Goal: Use online tool/utility

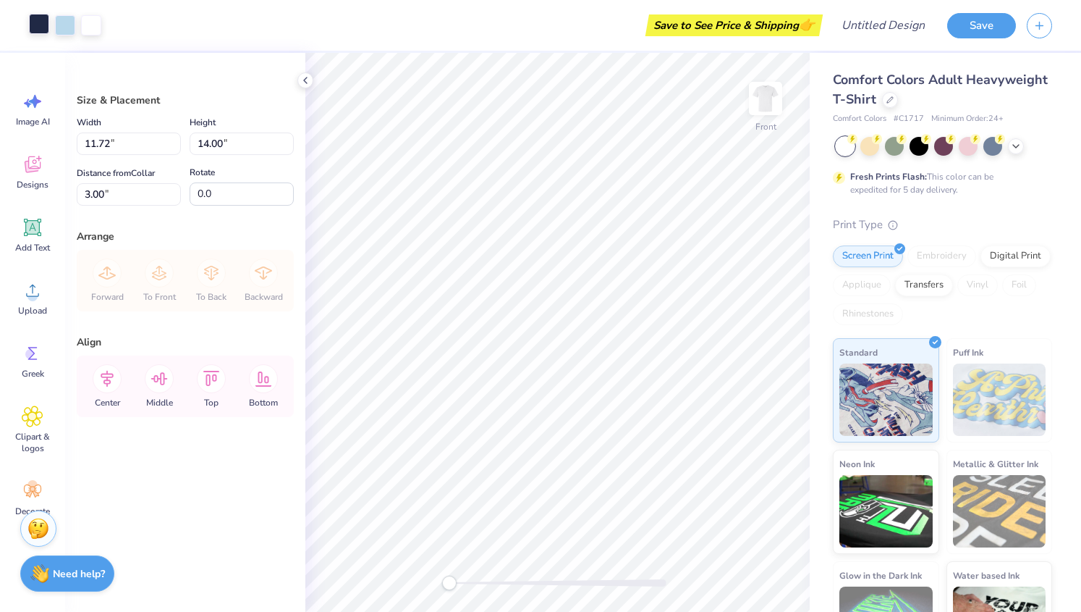
click at [42, 22] on div at bounding box center [39, 24] width 20 height 20
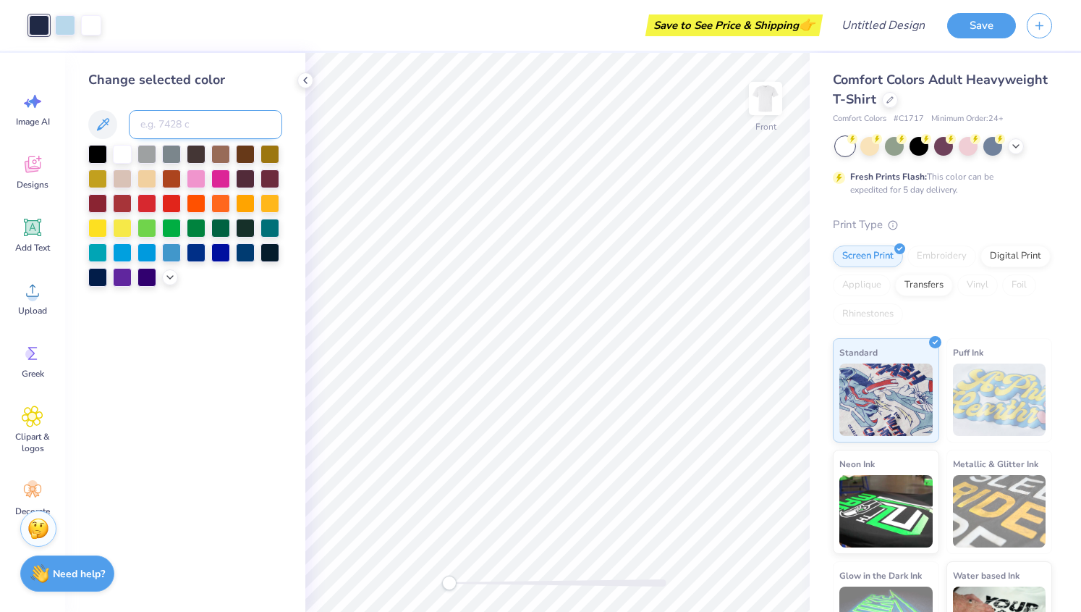
click at [187, 121] on input at bounding box center [205, 124] width 153 height 29
type input "maroon"
click at [150, 201] on div at bounding box center [147, 202] width 19 height 19
click at [100, 203] on div at bounding box center [97, 202] width 19 height 19
click at [69, 22] on div at bounding box center [65, 24] width 20 height 20
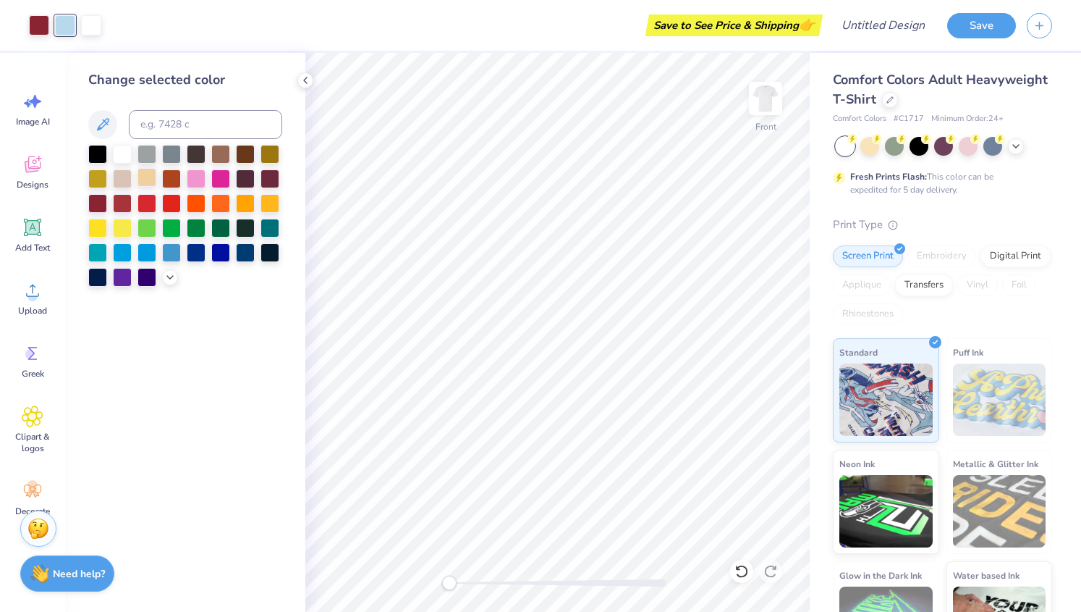
click at [149, 176] on div at bounding box center [147, 177] width 19 height 19
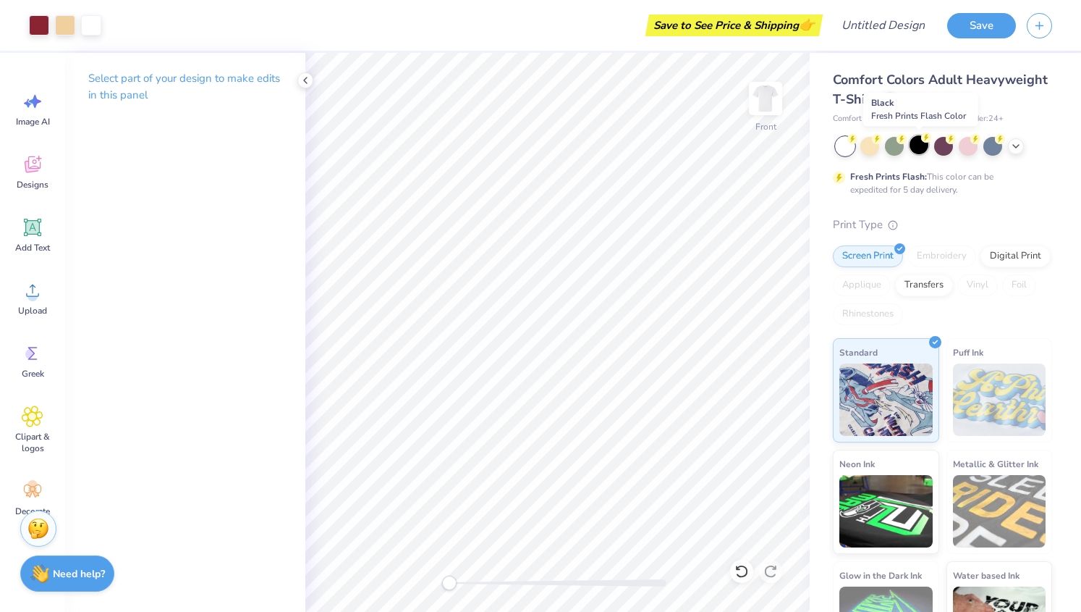
click at [919, 148] on div at bounding box center [919, 144] width 19 height 19
click at [63, 28] on div at bounding box center [65, 24] width 20 height 20
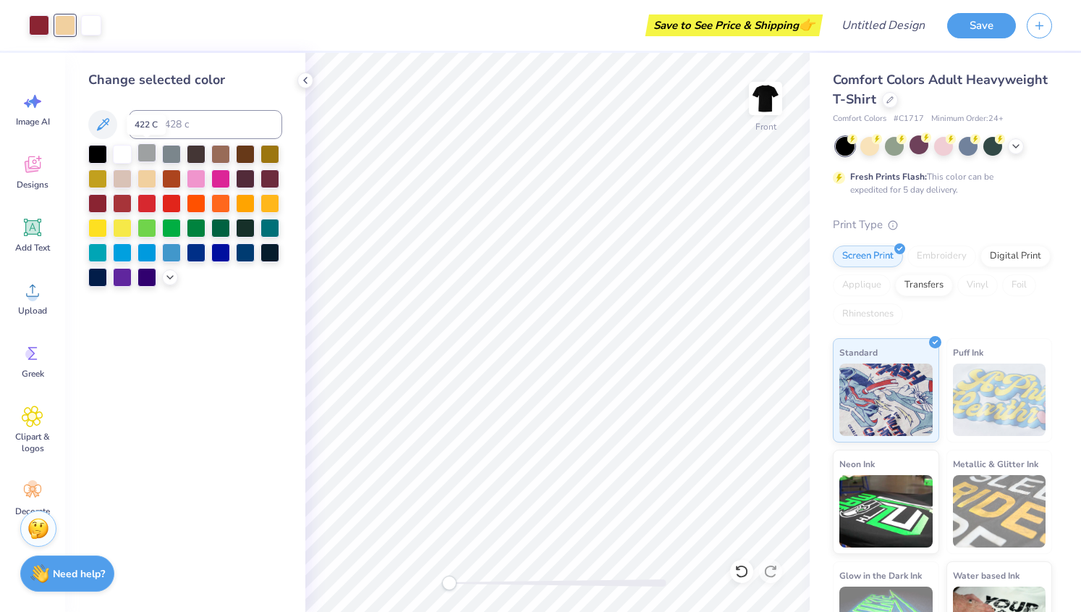
click at [148, 153] on div at bounding box center [147, 152] width 19 height 19
click at [122, 173] on div at bounding box center [122, 177] width 19 height 19
click at [165, 268] on div at bounding box center [185, 216] width 194 height 142
click at [169, 276] on icon at bounding box center [170, 276] width 12 height 12
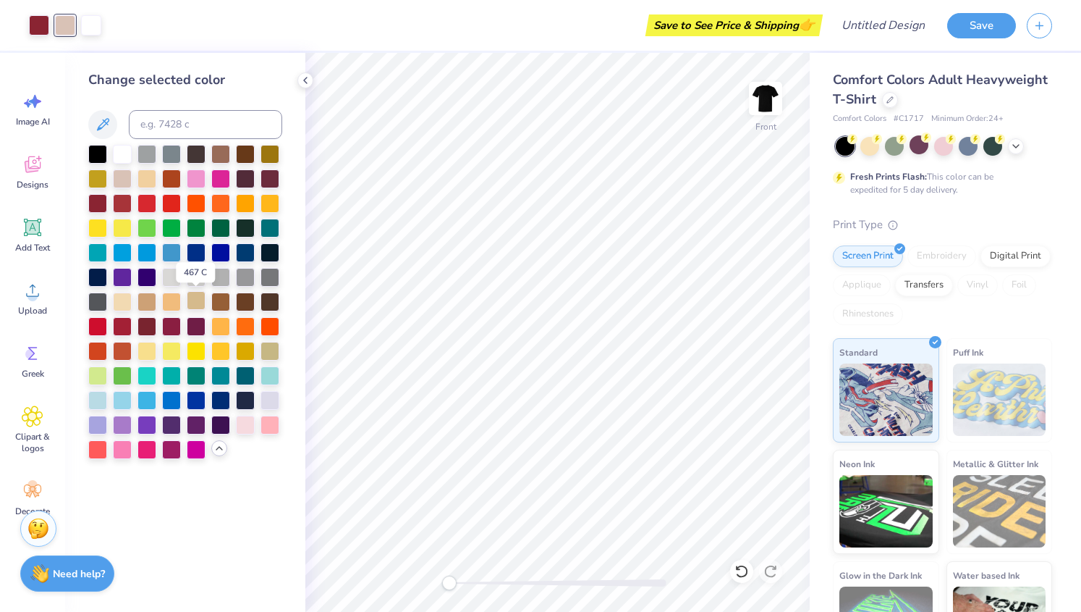
click at [195, 299] on div at bounding box center [196, 300] width 19 height 19
click at [145, 351] on div at bounding box center [147, 349] width 19 height 19
click at [118, 295] on div at bounding box center [122, 300] width 19 height 19
click at [191, 297] on div at bounding box center [196, 300] width 19 height 19
click at [197, 271] on div at bounding box center [196, 275] width 19 height 19
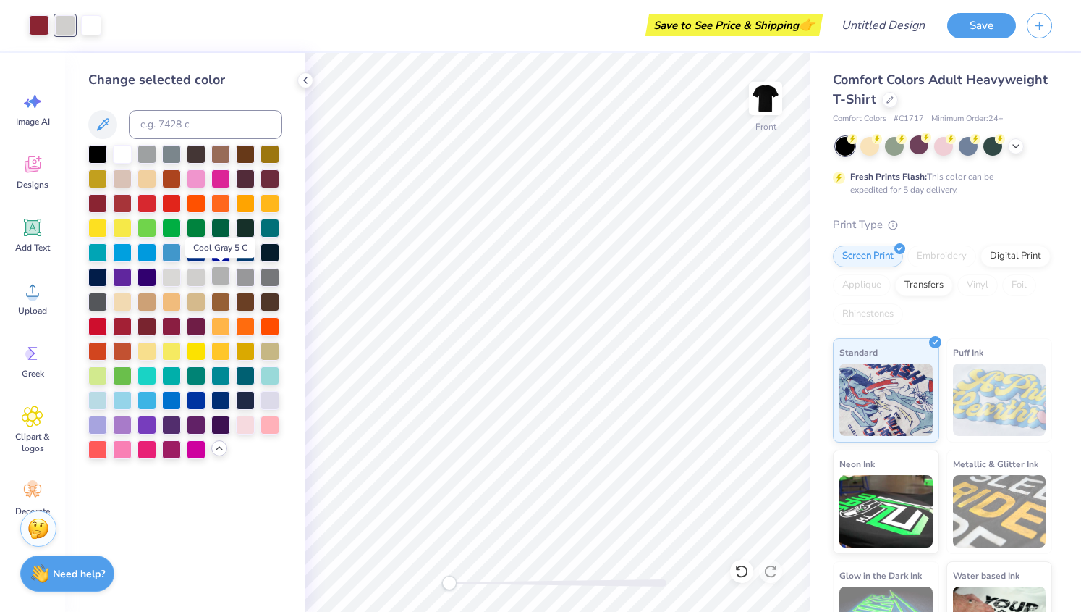
click at [220, 276] on div at bounding box center [220, 275] width 19 height 19
click at [148, 353] on div at bounding box center [147, 349] width 19 height 19
click at [117, 180] on div at bounding box center [122, 177] width 19 height 19
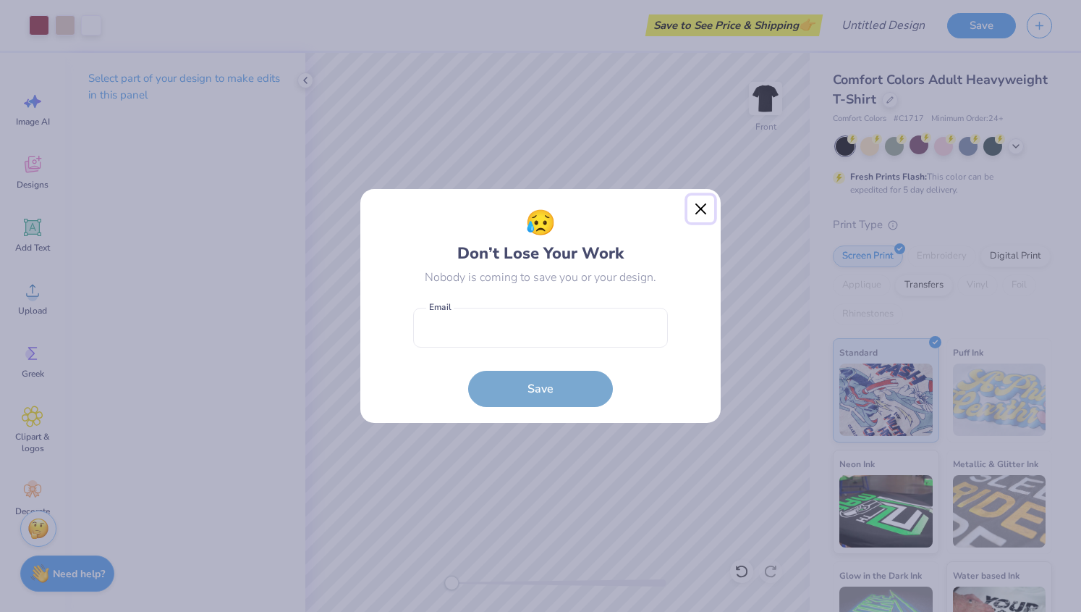
click at [705, 202] on button "Close" at bounding box center [702, 209] width 28 height 28
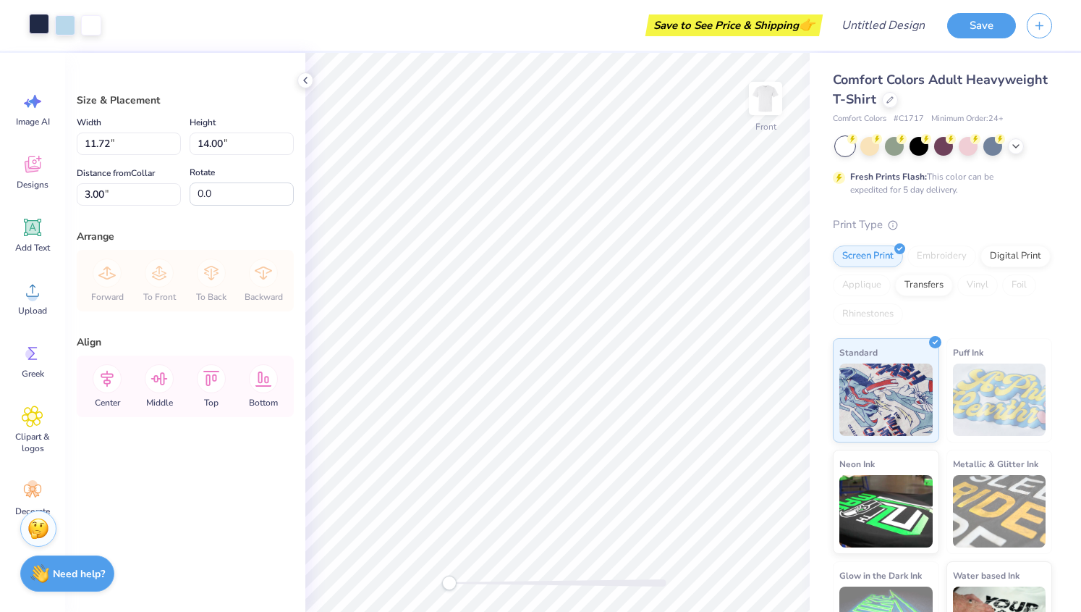
click at [41, 27] on div at bounding box center [39, 24] width 20 height 20
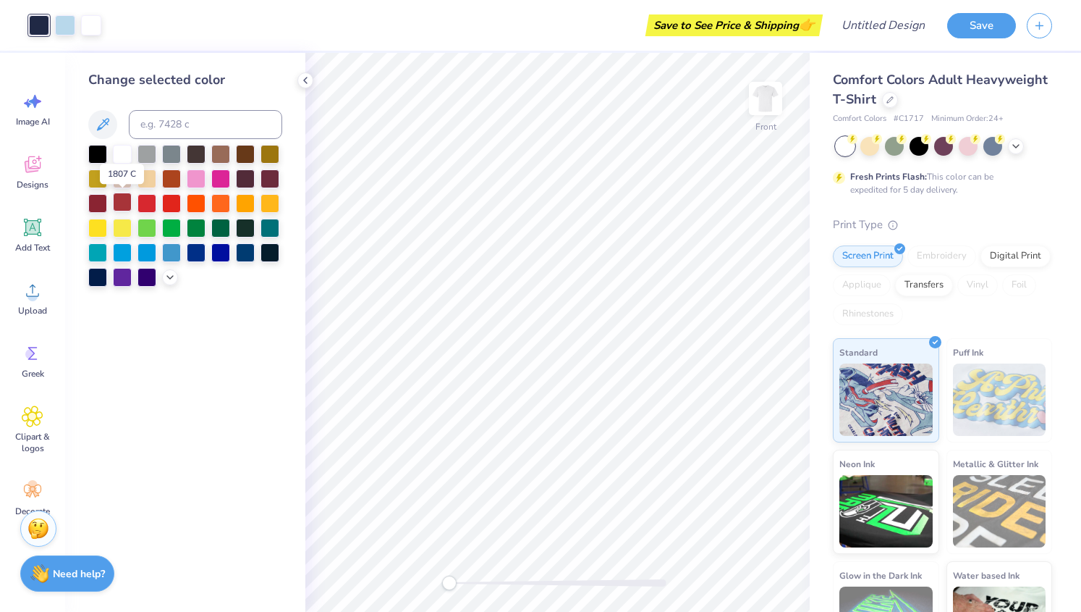
click at [127, 199] on div at bounding box center [122, 202] width 19 height 19
click at [98, 200] on div at bounding box center [97, 202] width 19 height 19
click at [56, 20] on div at bounding box center [65, 24] width 20 height 20
click at [171, 274] on icon at bounding box center [170, 276] width 12 height 12
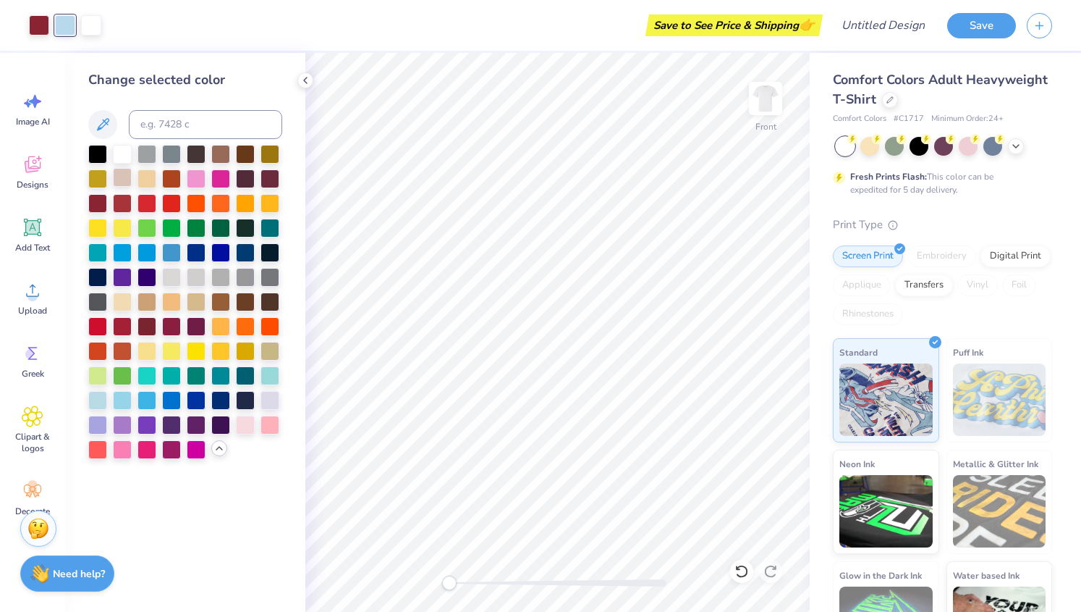
click at [119, 170] on div at bounding box center [122, 177] width 19 height 19
click at [195, 300] on div at bounding box center [196, 300] width 19 height 19
click at [129, 297] on div at bounding box center [122, 300] width 19 height 19
click at [122, 178] on div at bounding box center [122, 177] width 19 height 19
click at [283, 353] on div "Change selected color" at bounding box center [185, 332] width 240 height 559
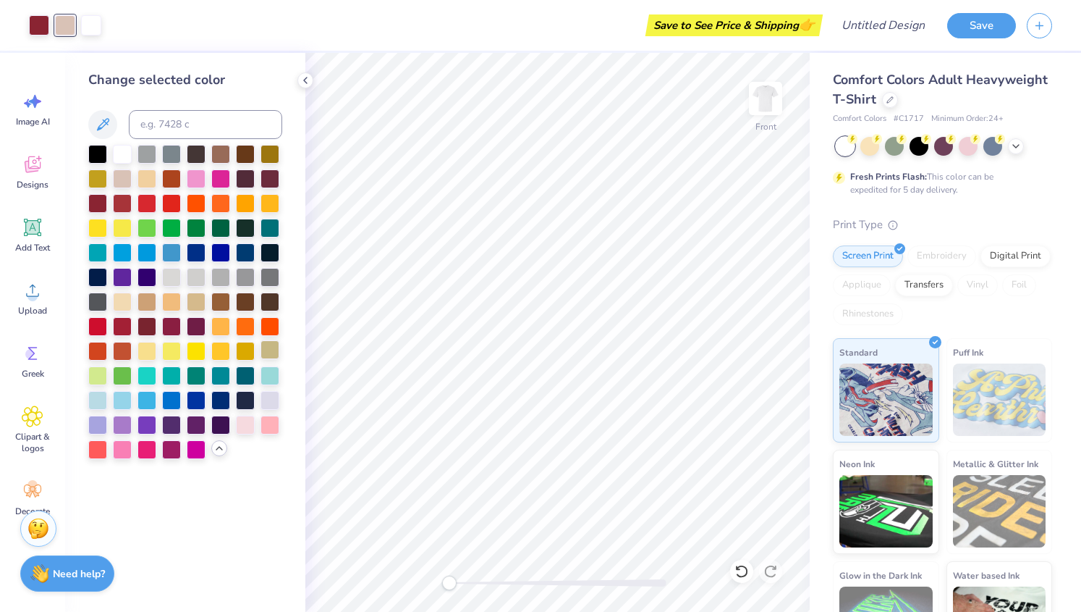
click at [275, 351] on div at bounding box center [270, 349] width 19 height 19
click at [118, 174] on div at bounding box center [122, 177] width 19 height 19
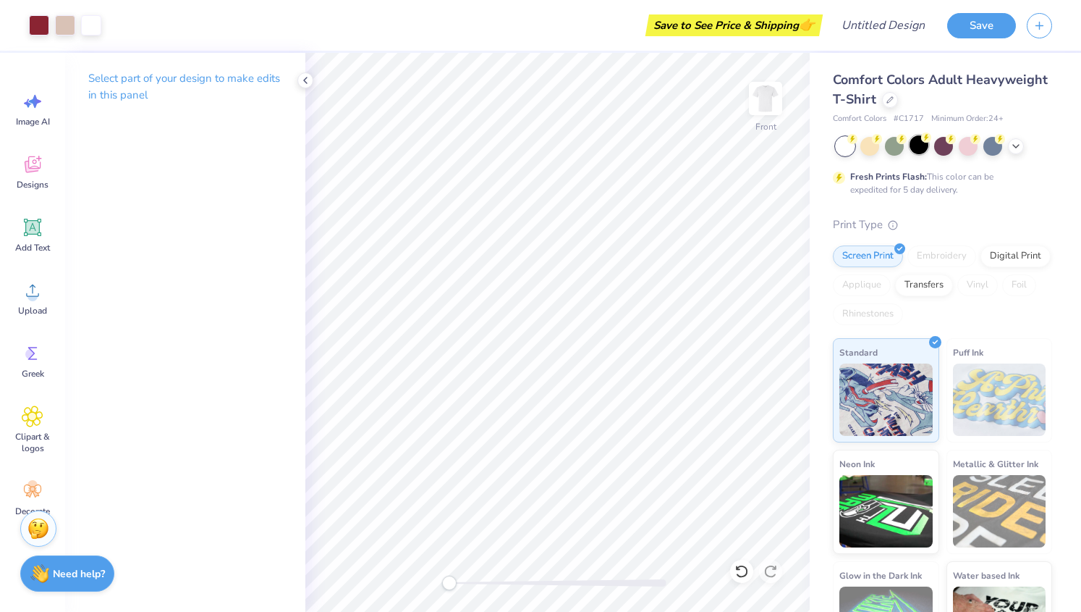
click at [928, 150] on div at bounding box center [919, 144] width 19 height 19
click at [911, 150] on div at bounding box center [919, 144] width 19 height 19
click at [68, 22] on div at bounding box center [65, 24] width 20 height 20
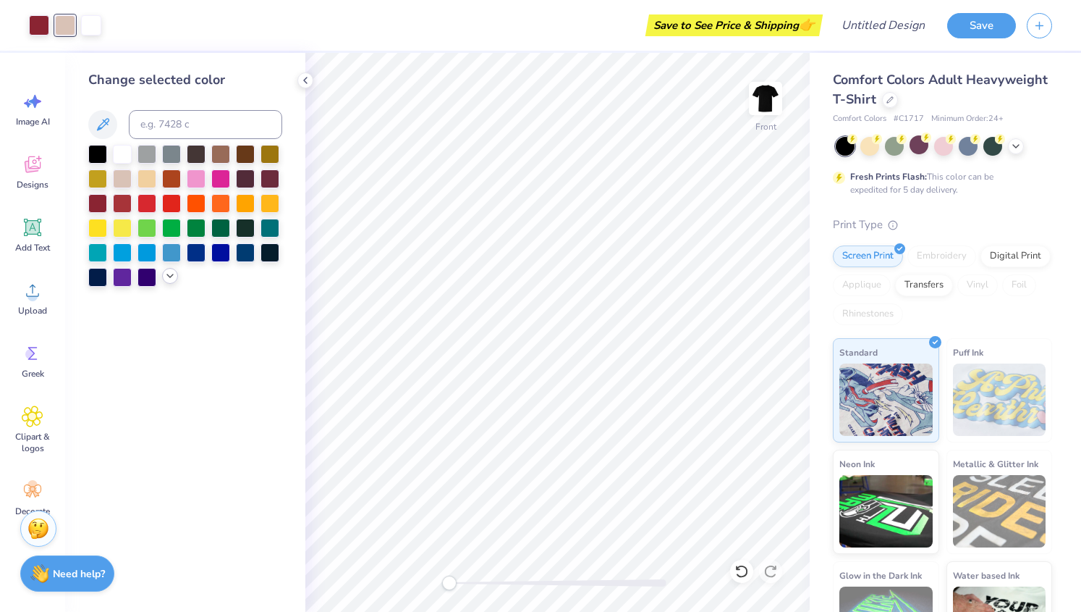
click at [169, 270] on icon at bounding box center [170, 276] width 12 height 12
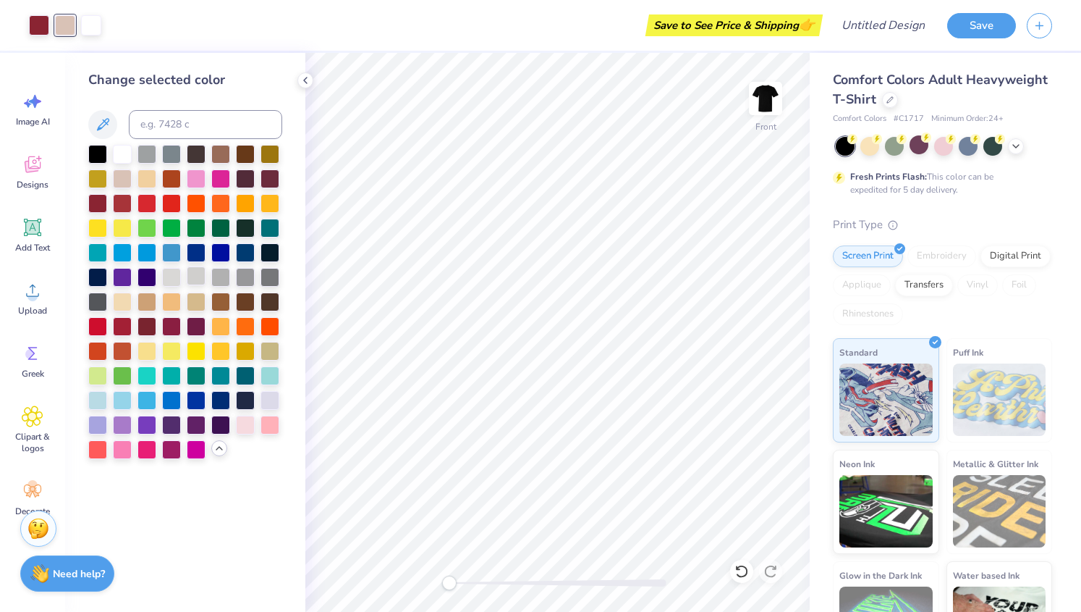
click at [195, 269] on div at bounding box center [196, 275] width 19 height 19
click at [119, 302] on div at bounding box center [122, 300] width 19 height 19
click at [196, 294] on div at bounding box center [196, 300] width 19 height 19
click at [195, 276] on div at bounding box center [196, 275] width 19 height 19
click at [220, 276] on div at bounding box center [220, 275] width 19 height 19
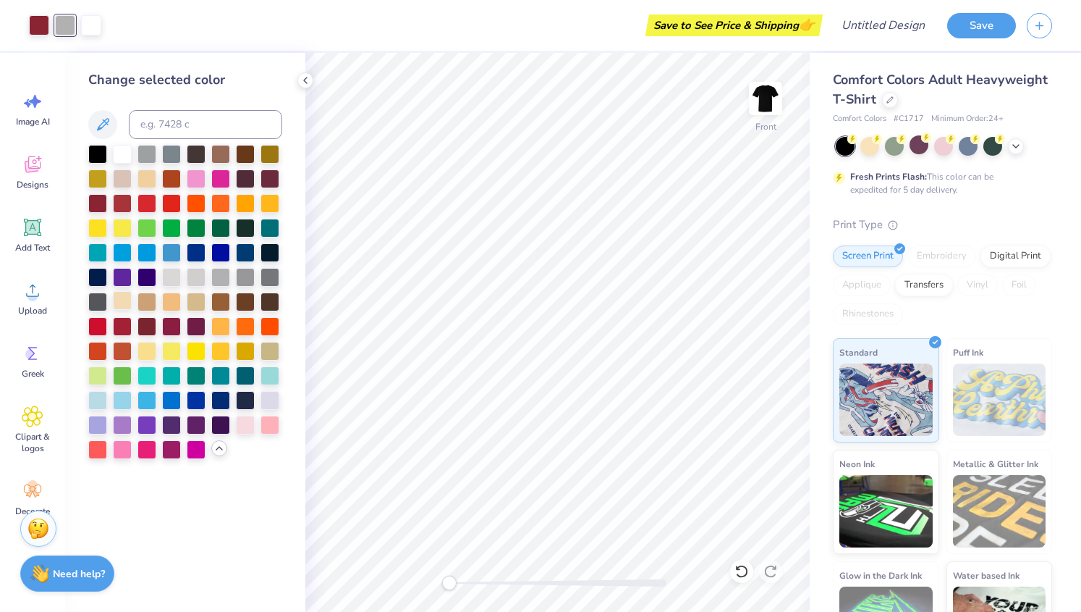
click at [114, 295] on div at bounding box center [122, 300] width 19 height 19
click at [123, 183] on div at bounding box center [122, 177] width 19 height 19
